Goal: Information Seeking & Learning: Learn about a topic

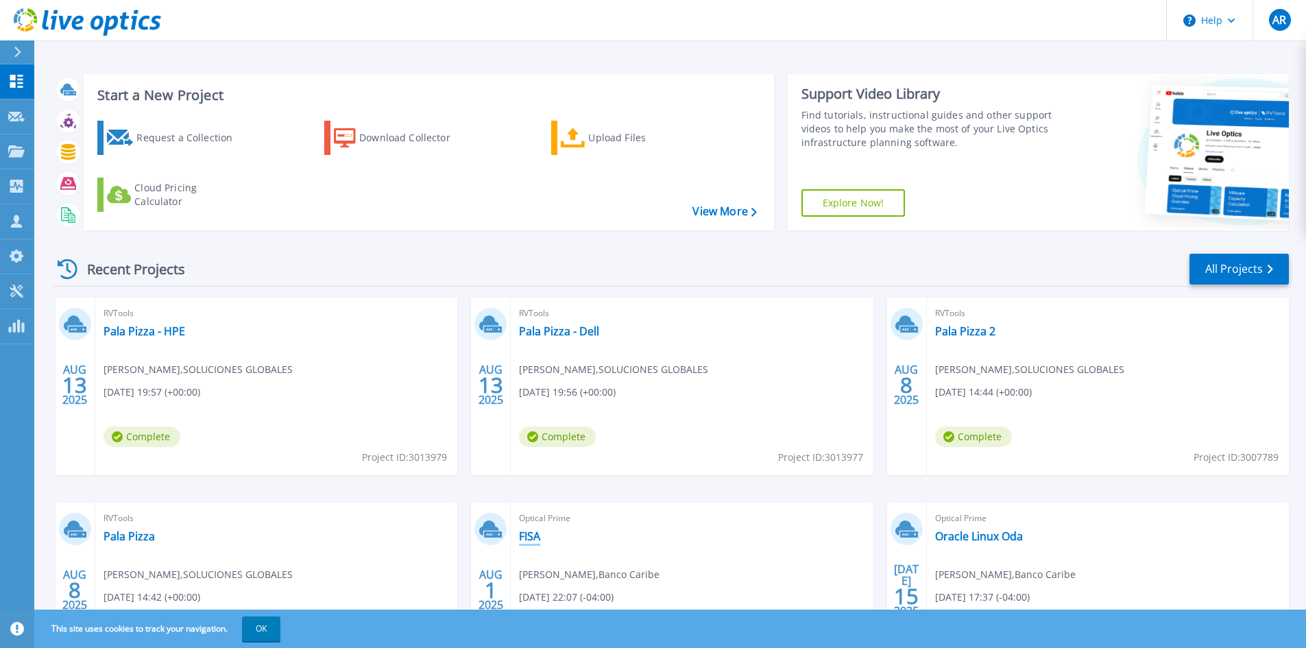
scroll to position [112, 0]
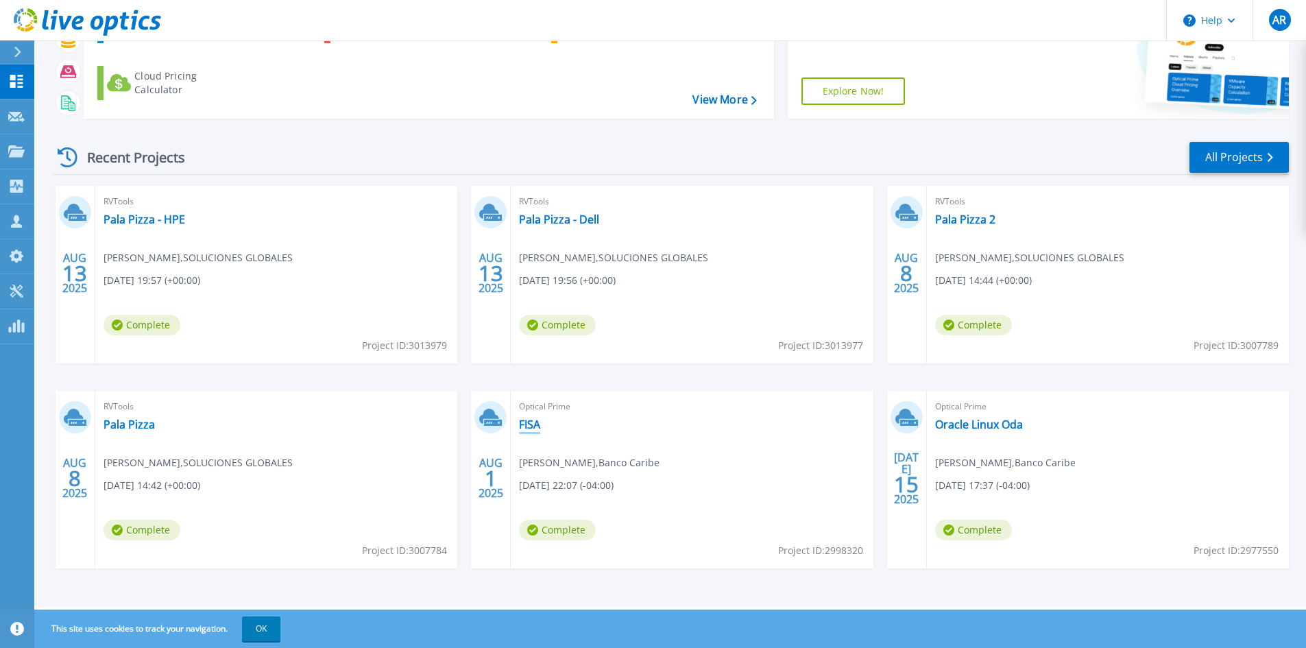
click at [531, 421] on link "FISA" at bounding box center [529, 424] width 21 height 14
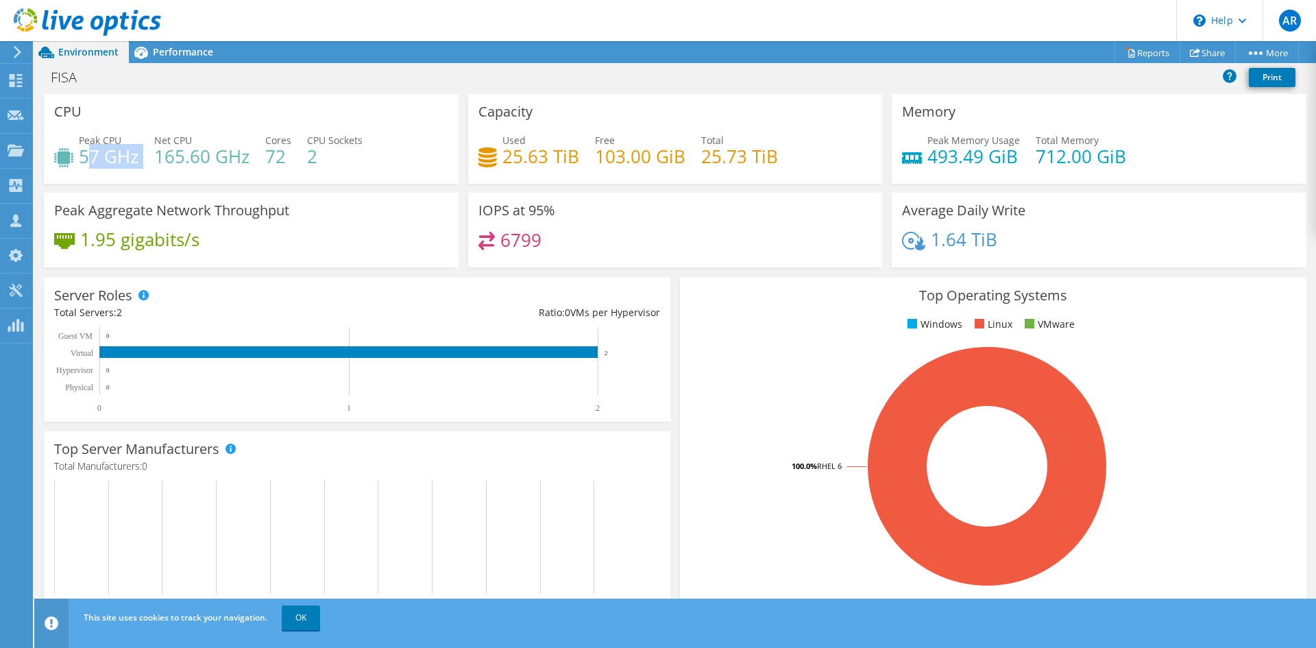
drag, startPoint x: 98, startPoint y: 158, endPoint x: 151, endPoint y: 160, distance: 52.8
click at [151, 160] on div "Peak CPU 57 GHz Net CPU 165.60 GHz Cores 72 CPU Sockets 2" at bounding box center [251, 155] width 394 height 45
click at [187, 48] on span "Performance" at bounding box center [183, 51] width 60 height 13
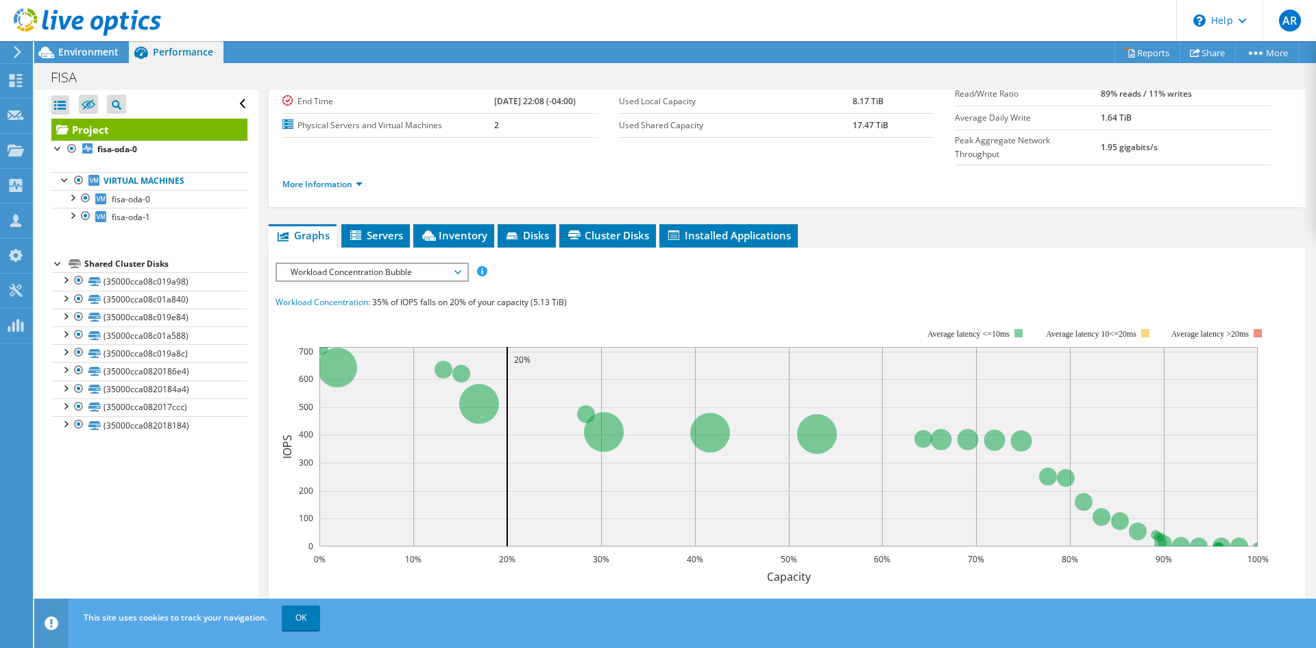
click at [411, 264] on span "Workload Concentration Bubble" at bounding box center [372, 272] width 176 height 16
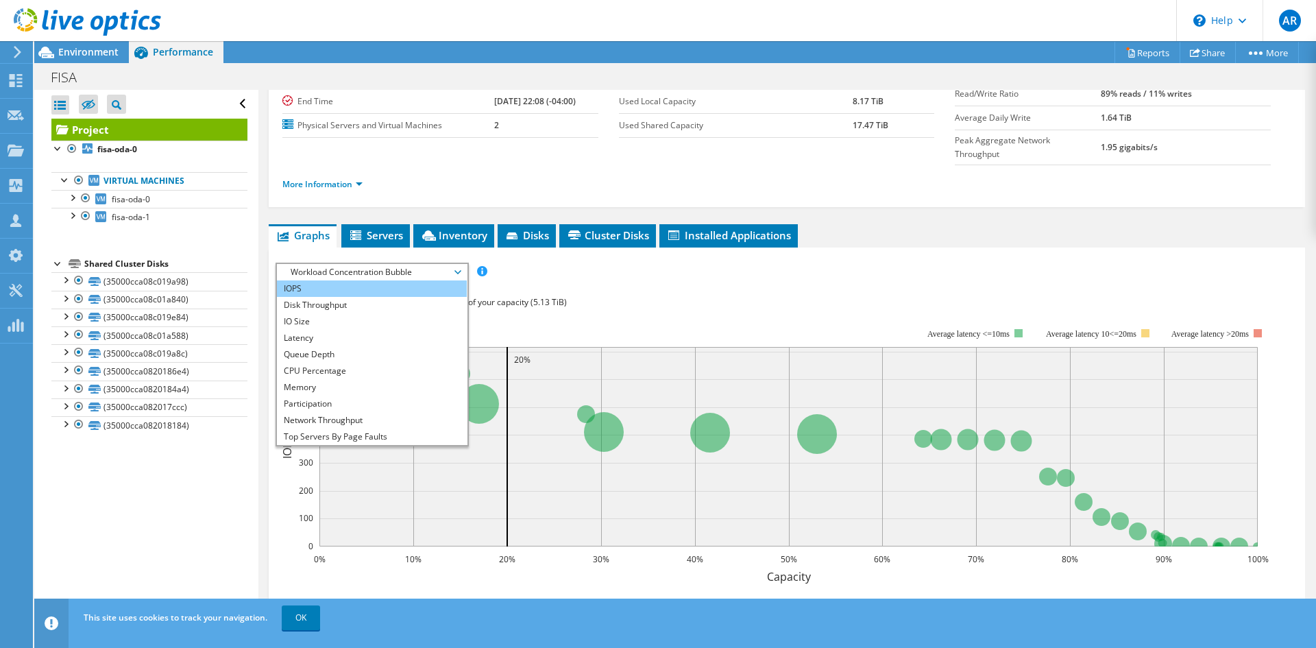
click at [343, 280] on li "IOPS" at bounding box center [372, 288] width 190 height 16
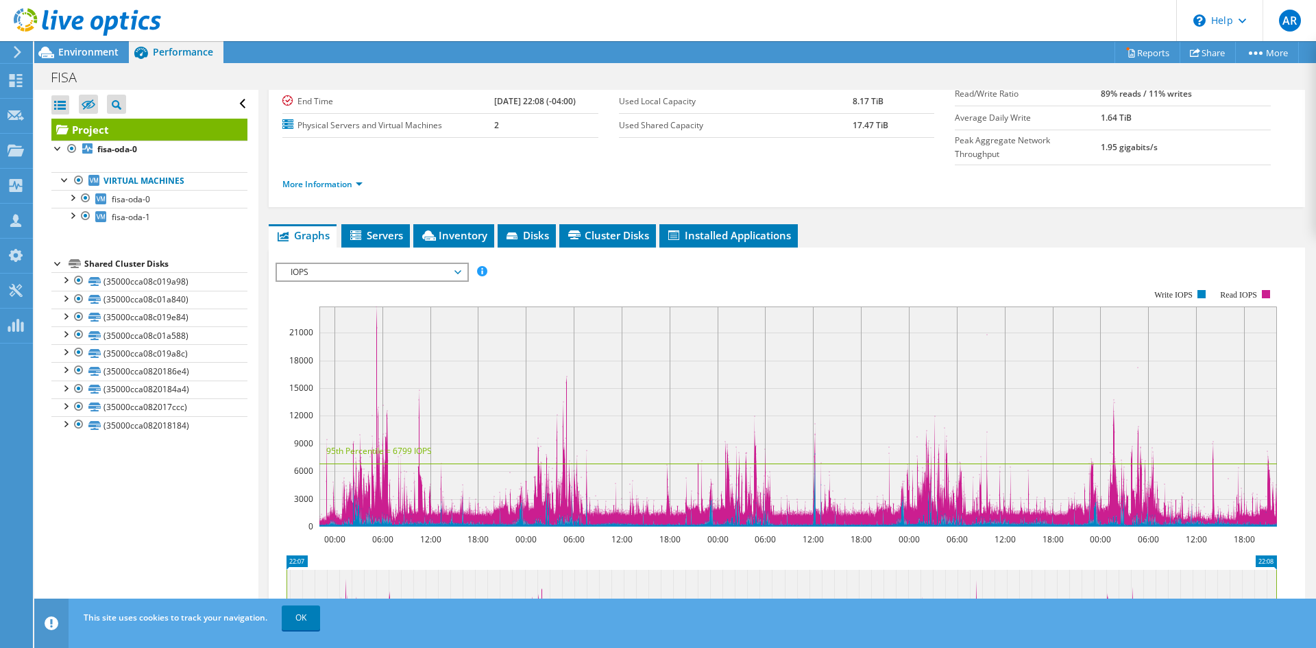
scroll to position [206, 0]
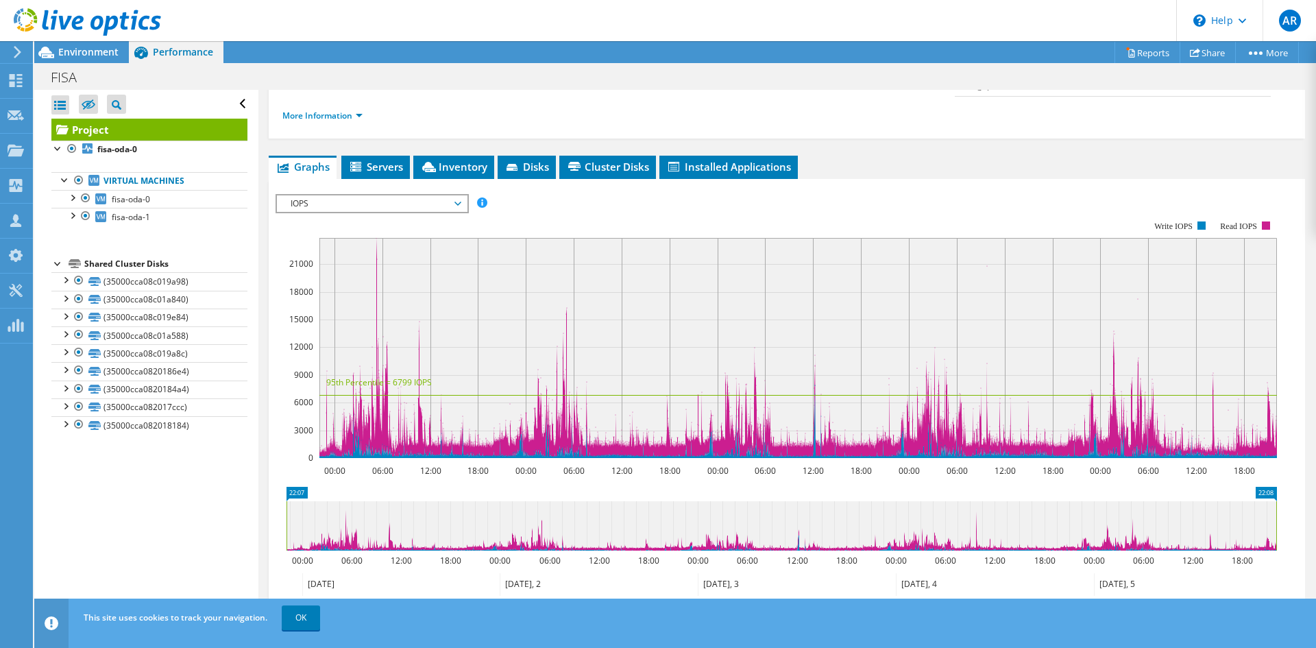
click at [407, 195] on span "IOPS" at bounding box center [372, 203] width 176 height 16
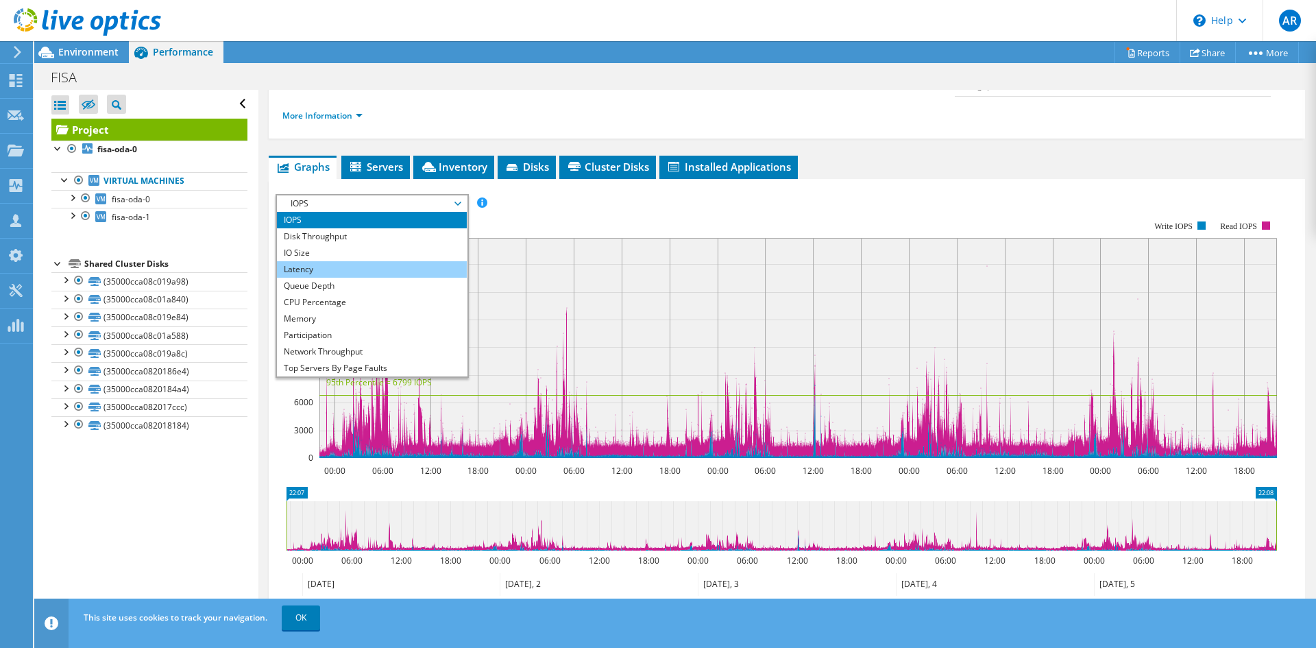
click at [370, 261] on li "Latency" at bounding box center [372, 269] width 190 height 16
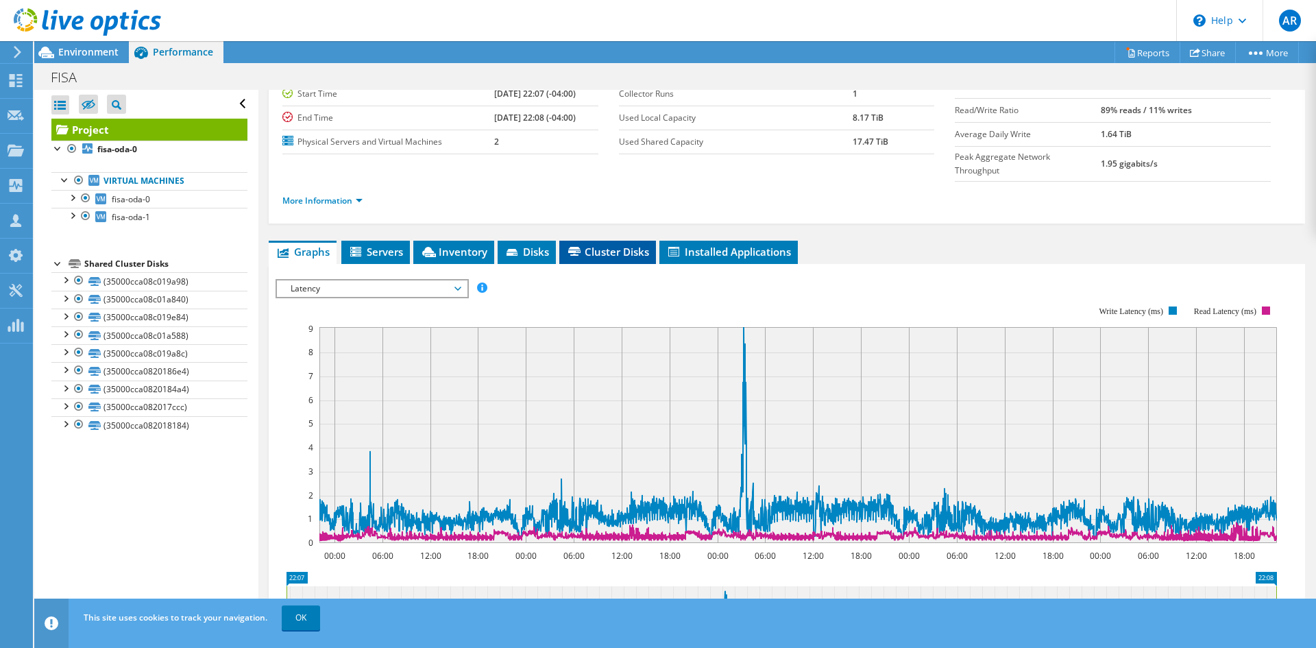
scroll to position [108, 0]
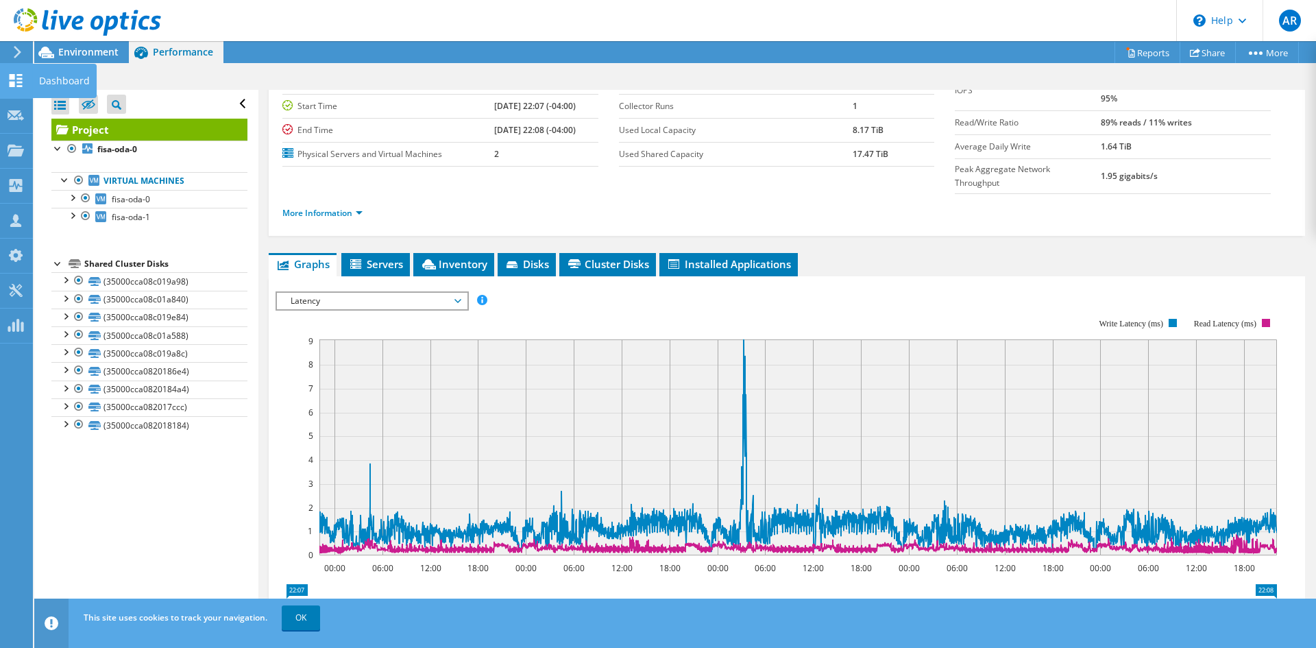
click at [80, 82] on div "Dashboard" at bounding box center [64, 81] width 64 height 34
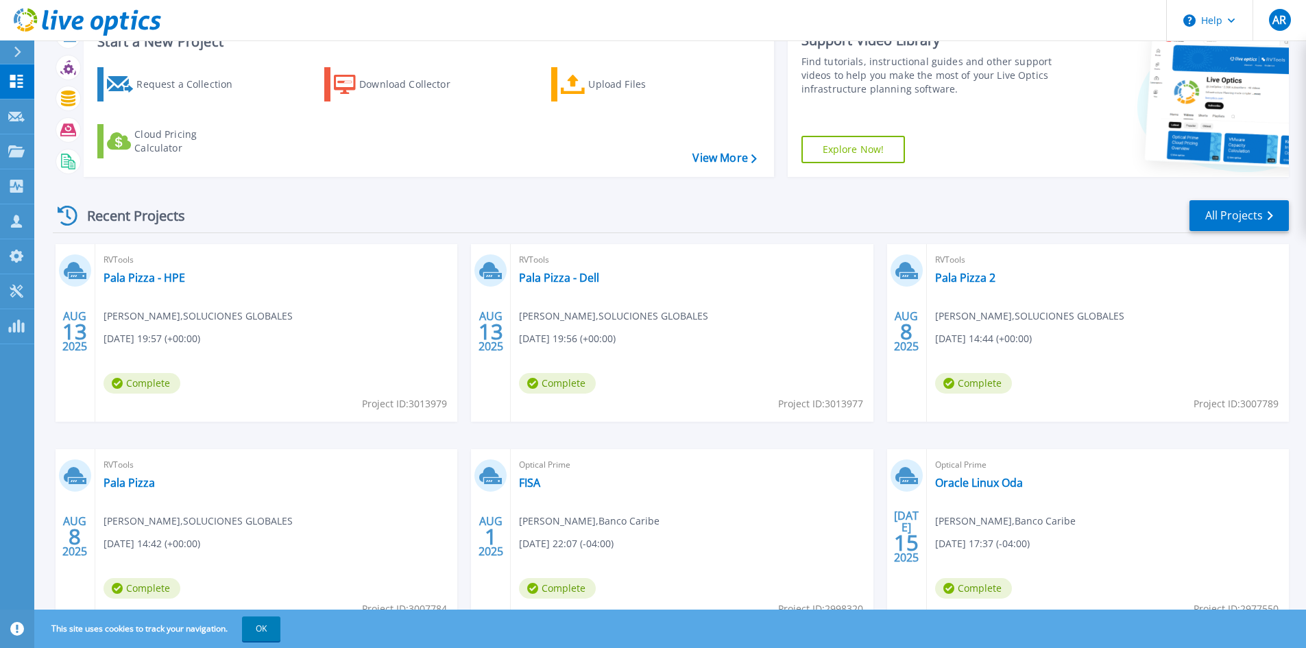
scroll to position [112, 0]
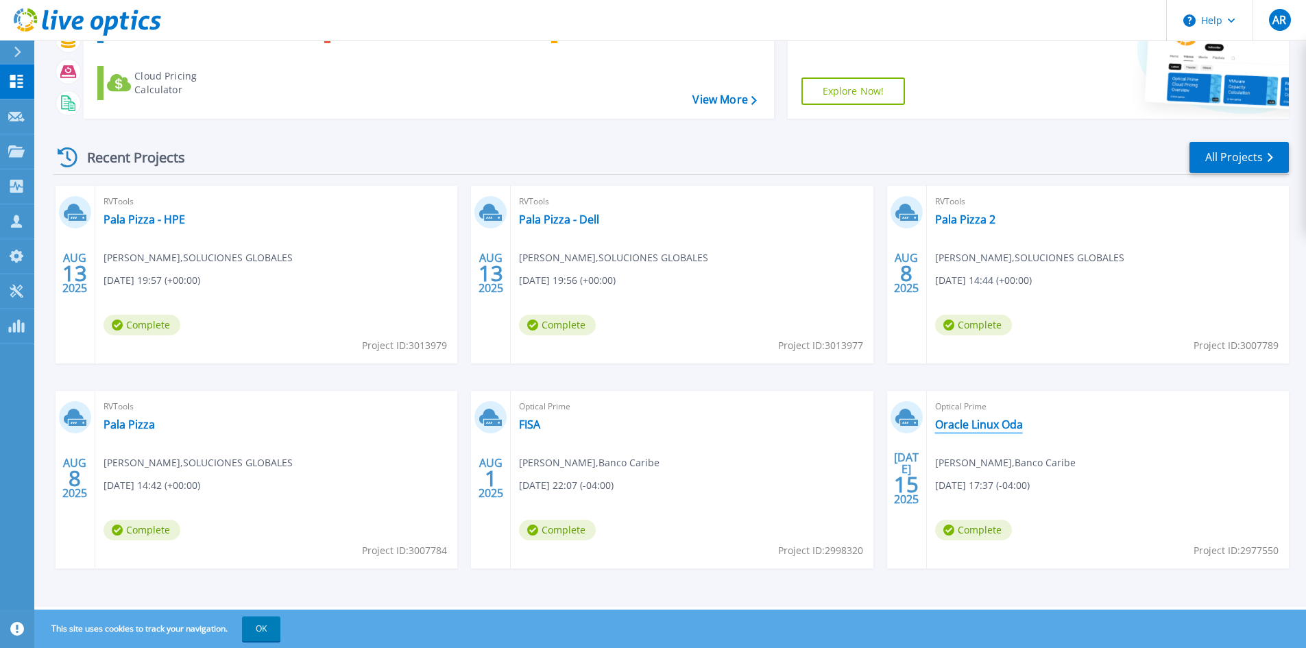
click at [983, 425] on link "Oracle Linux Oda" at bounding box center [979, 424] width 88 height 14
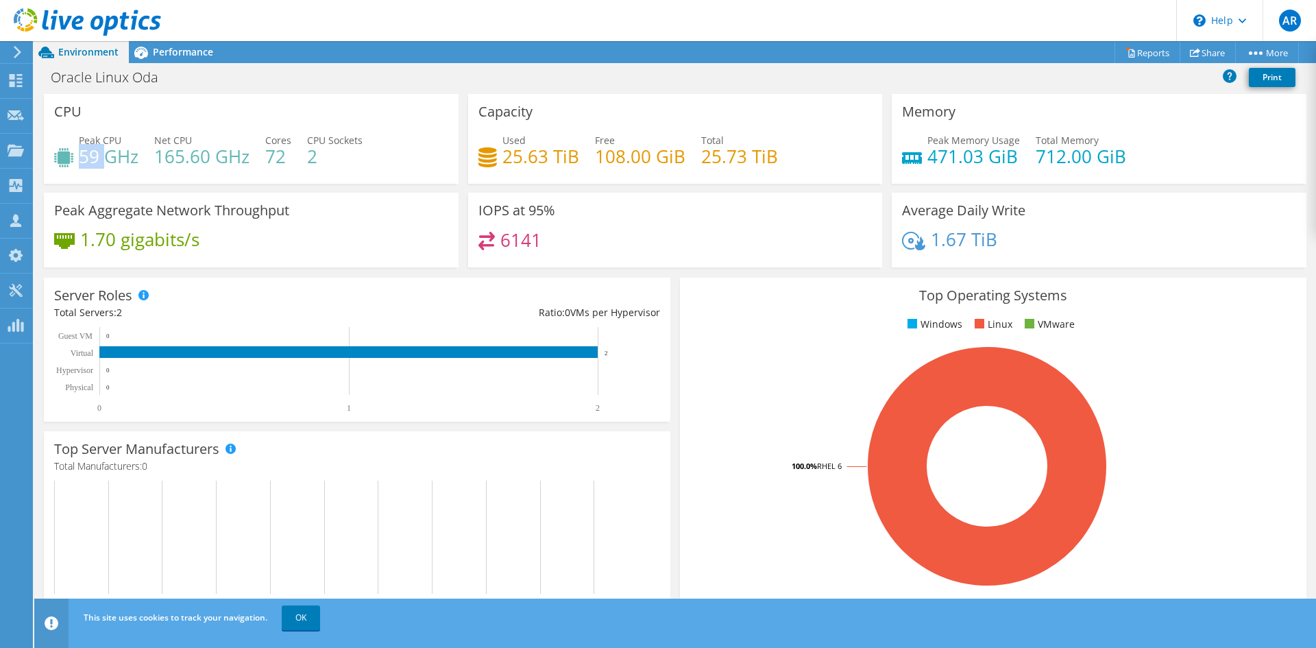
click at [108, 156] on h4 "59 GHz" at bounding box center [109, 156] width 60 height 15
drag, startPoint x: 978, startPoint y: 160, endPoint x: 934, endPoint y: 160, distance: 43.9
click at [934, 160] on h4 "471.03 GiB" at bounding box center [973, 156] width 93 height 15
click at [175, 49] on span "Performance" at bounding box center [183, 51] width 60 height 13
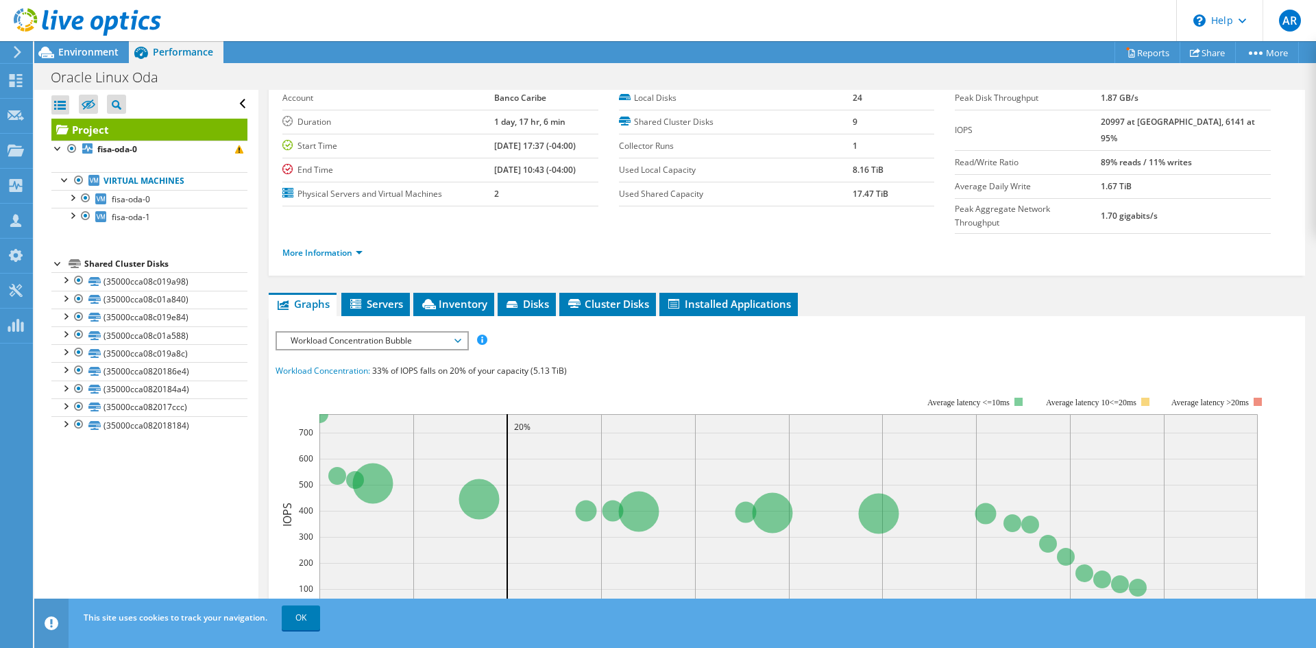
click at [411, 332] on span "Workload Concentration Bubble" at bounding box center [372, 340] width 176 height 16
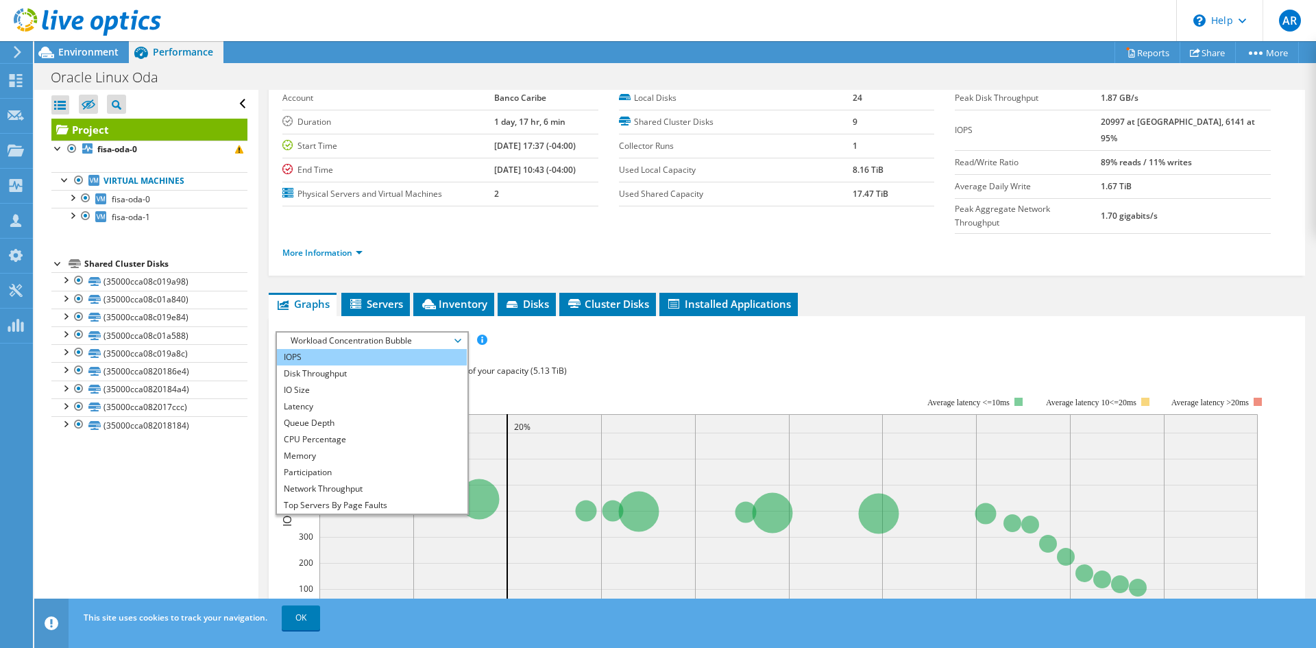
click at [345, 349] on li "IOPS" at bounding box center [372, 357] width 190 height 16
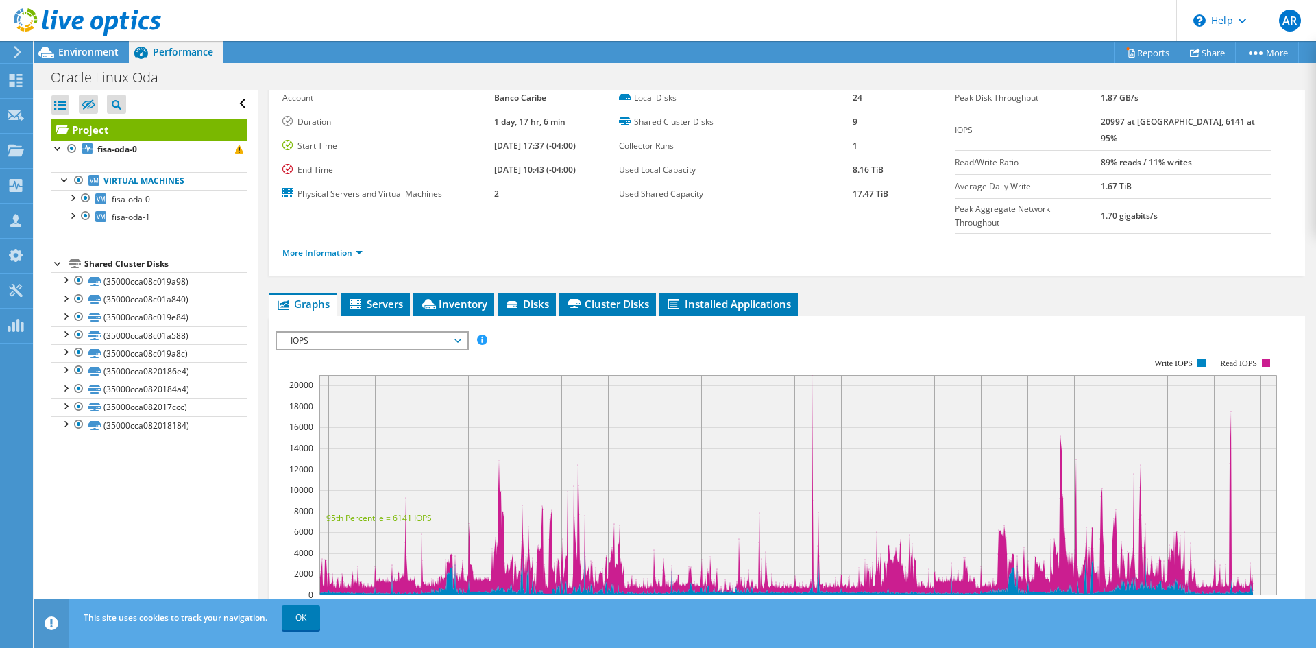
click at [372, 332] on span "IOPS" at bounding box center [372, 340] width 176 height 16
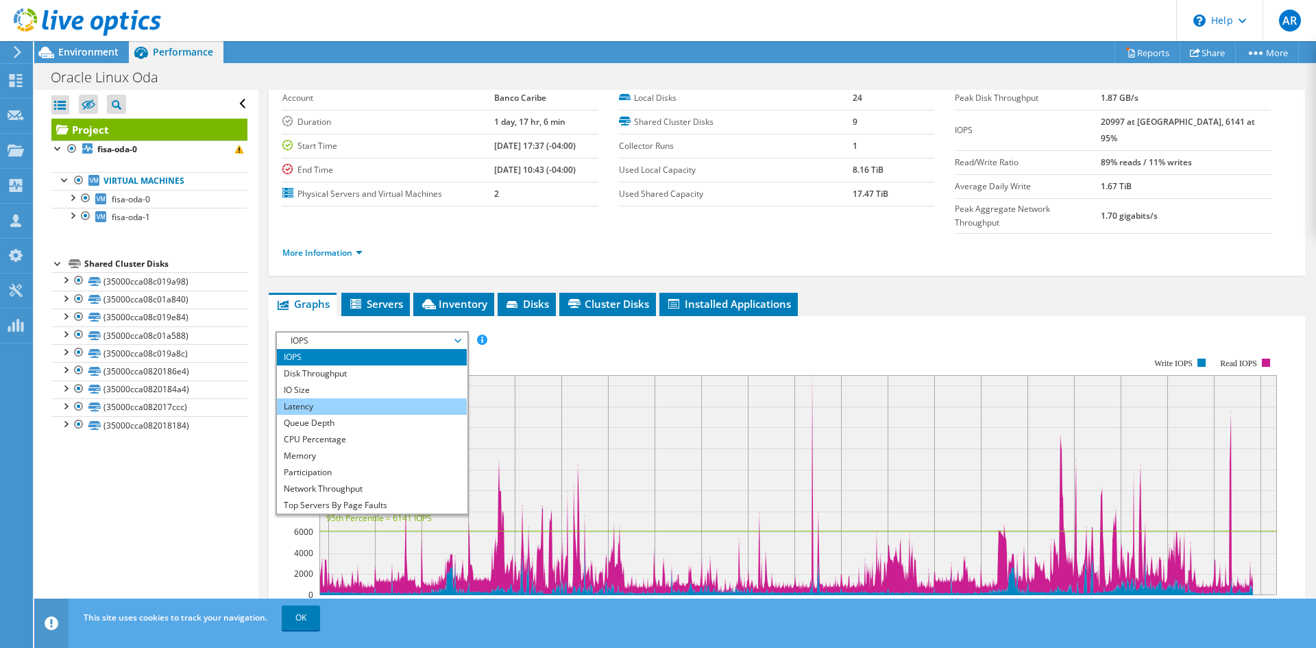
click at [334, 398] on li "Latency" at bounding box center [372, 406] width 190 height 16
